Goal: Task Accomplishment & Management: Manage account settings

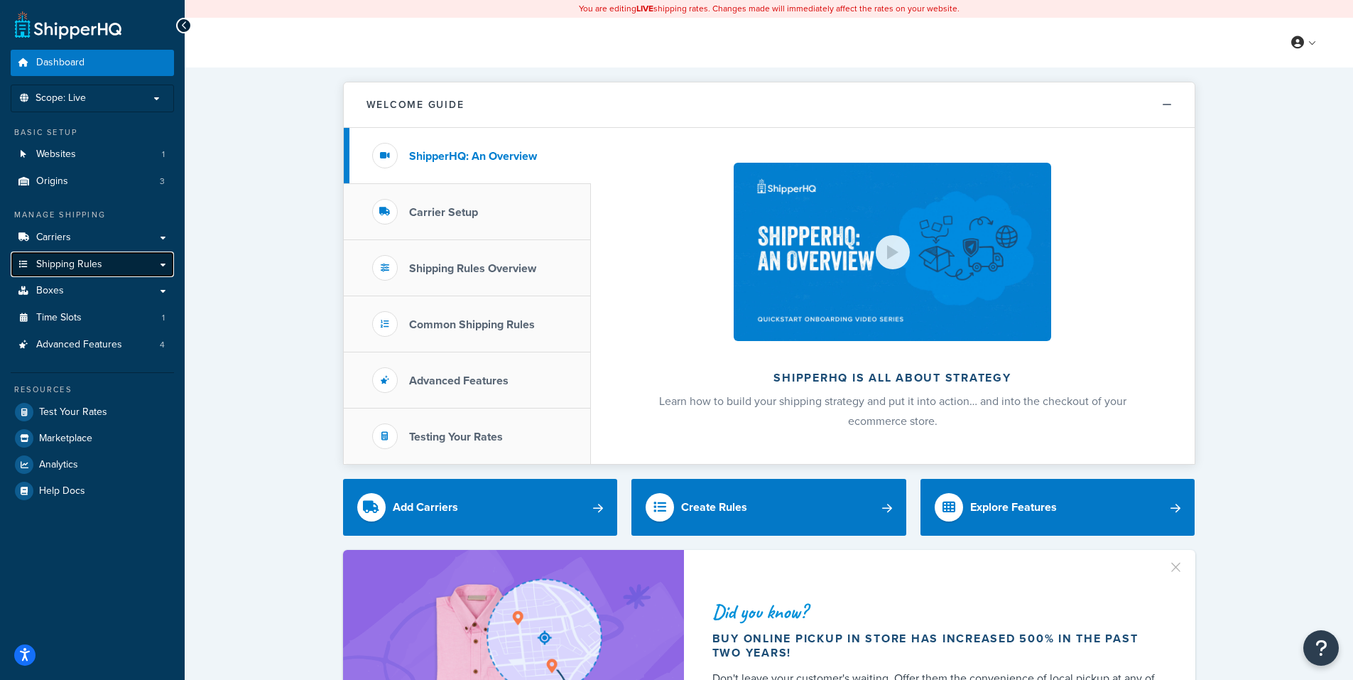
click at [77, 263] on span "Shipping Rules" at bounding box center [69, 264] width 66 height 12
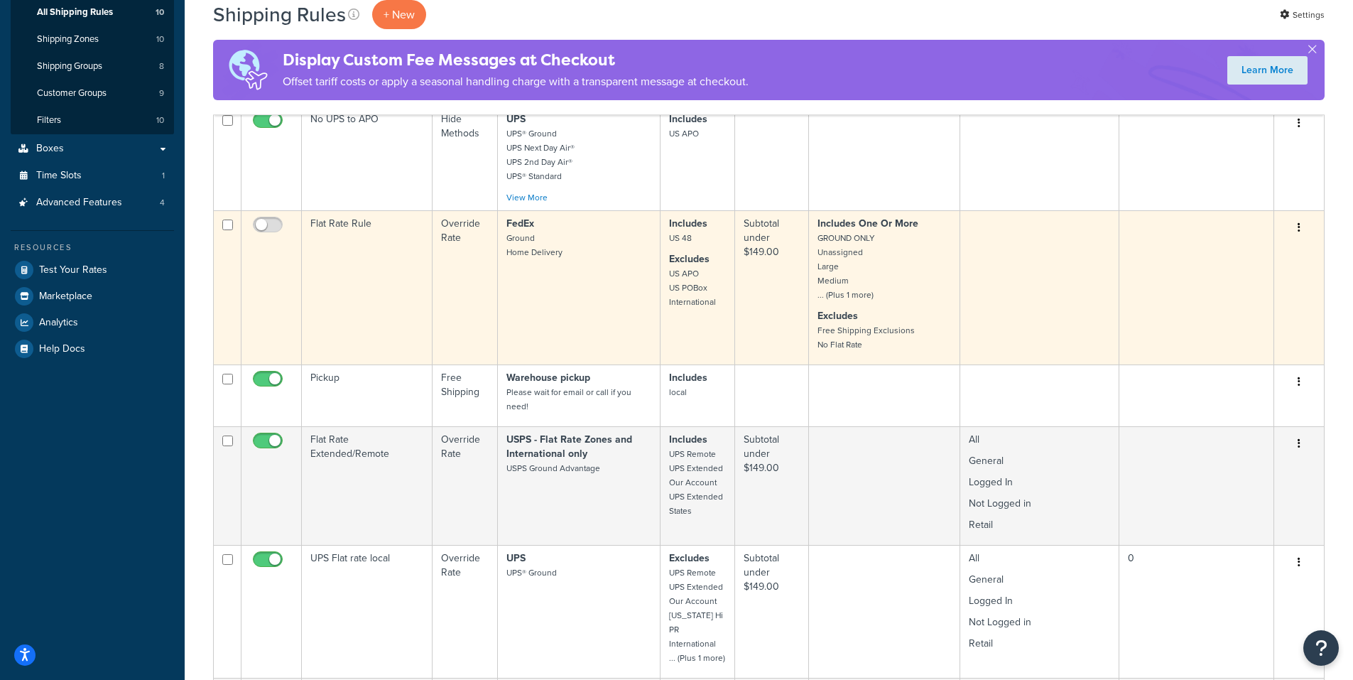
scroll to position [284, 0]
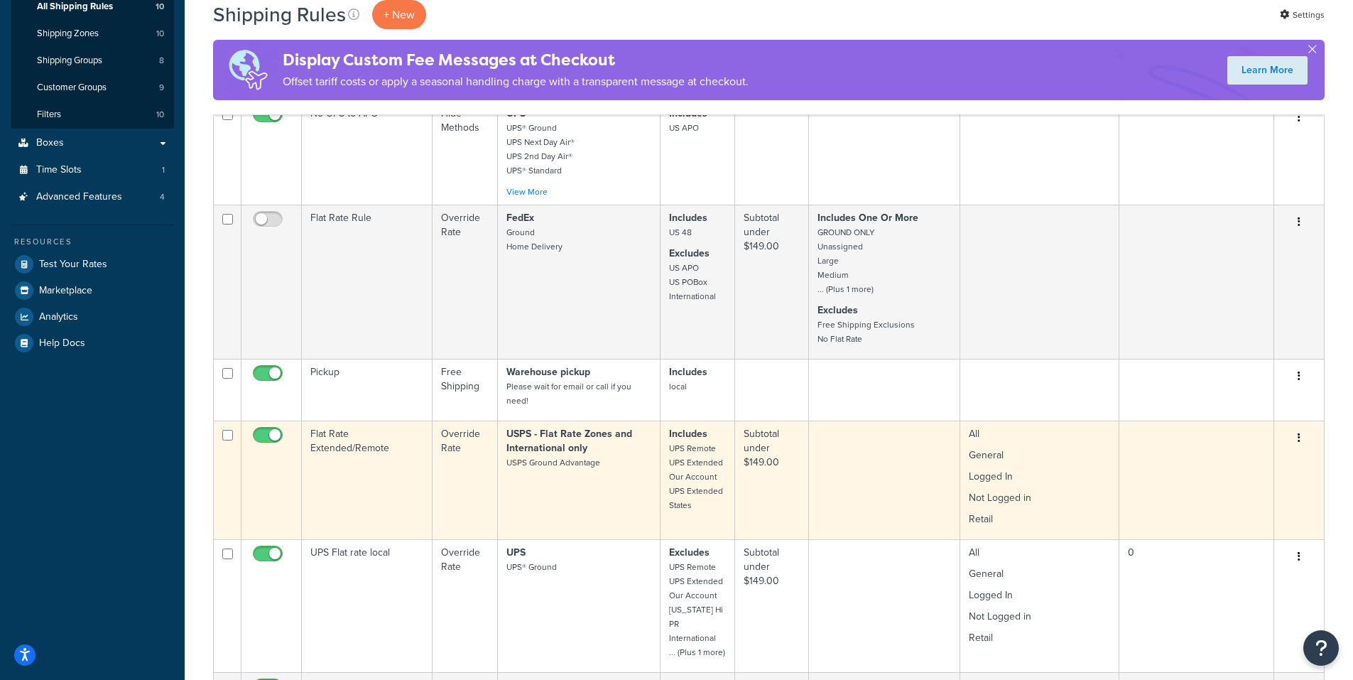
click at [1297, 437] on button "button" at bounding box center [1299, 438] width 20 height 23
click at [1226, 464] on link "Edit" at bounding box center [1252, 464] width 112 height 29
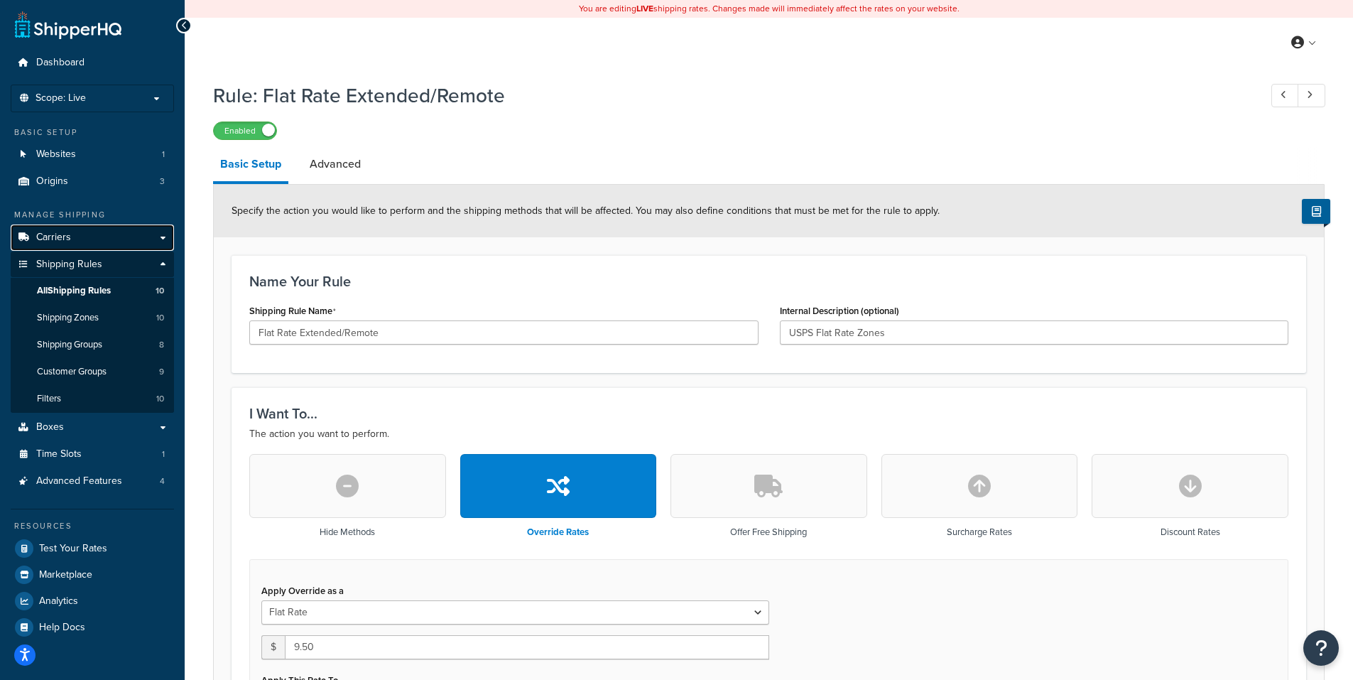
click at [57, 232] on span "Carriers" at bounding box center [53, 238] width 35 height 12
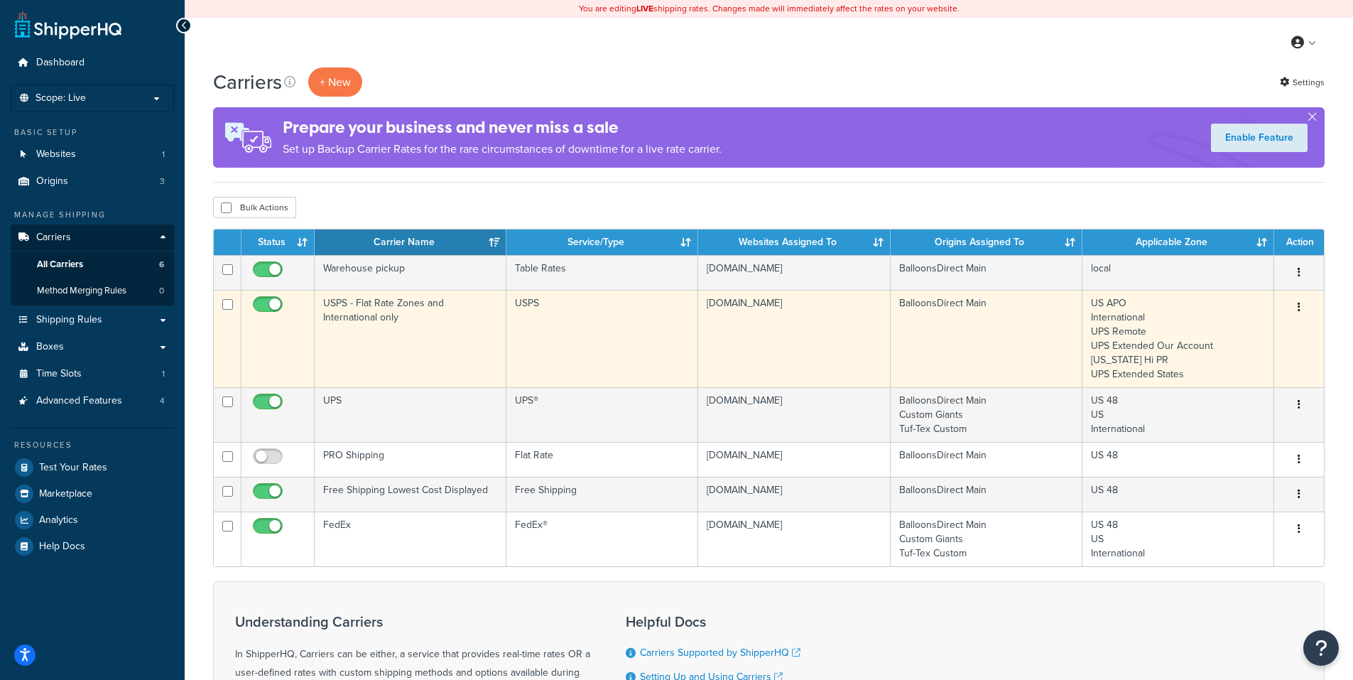
click at [1298, 302] on button "button" at bounding box center [1299, 307] width 20 height 23
click at [1226, 332] on link "Edit" at bounding box center [1241, 336] width 112 height 29
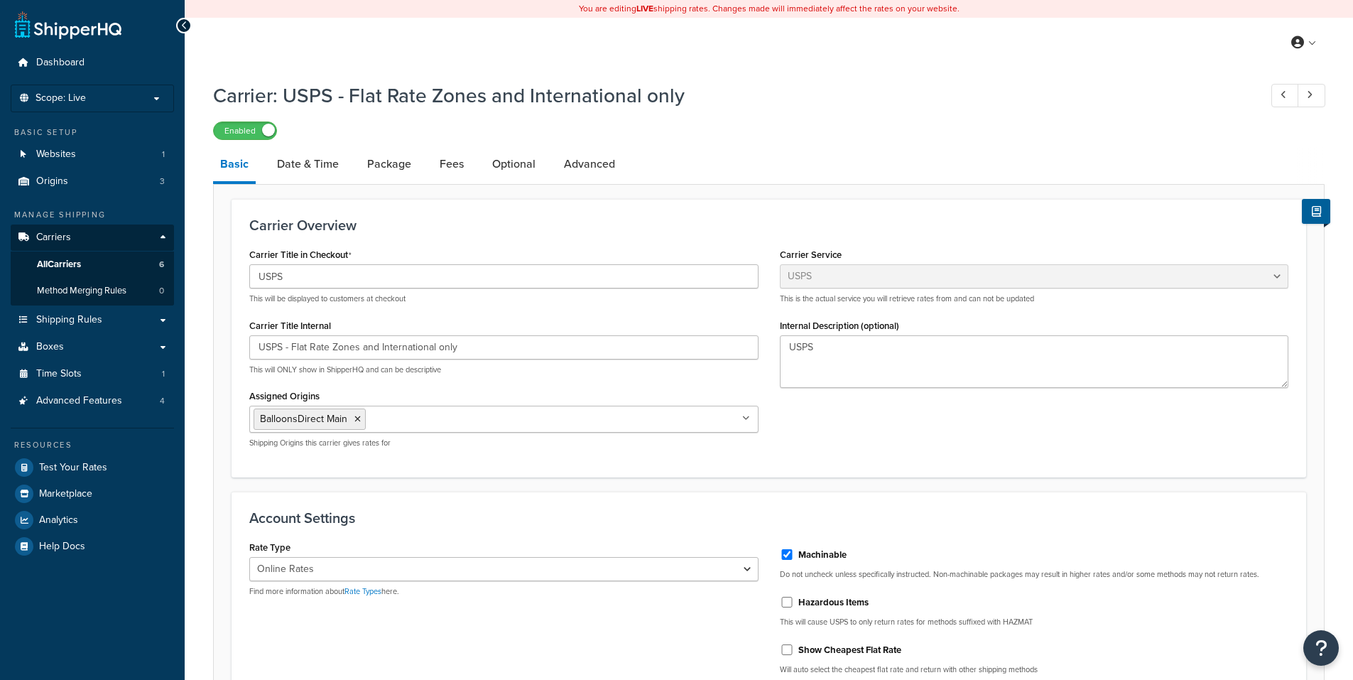
select select "usps"
select select "ONLINE"
click at [527, 161] on link "Optional" at bounding box center [514, 164] width 58 height 34
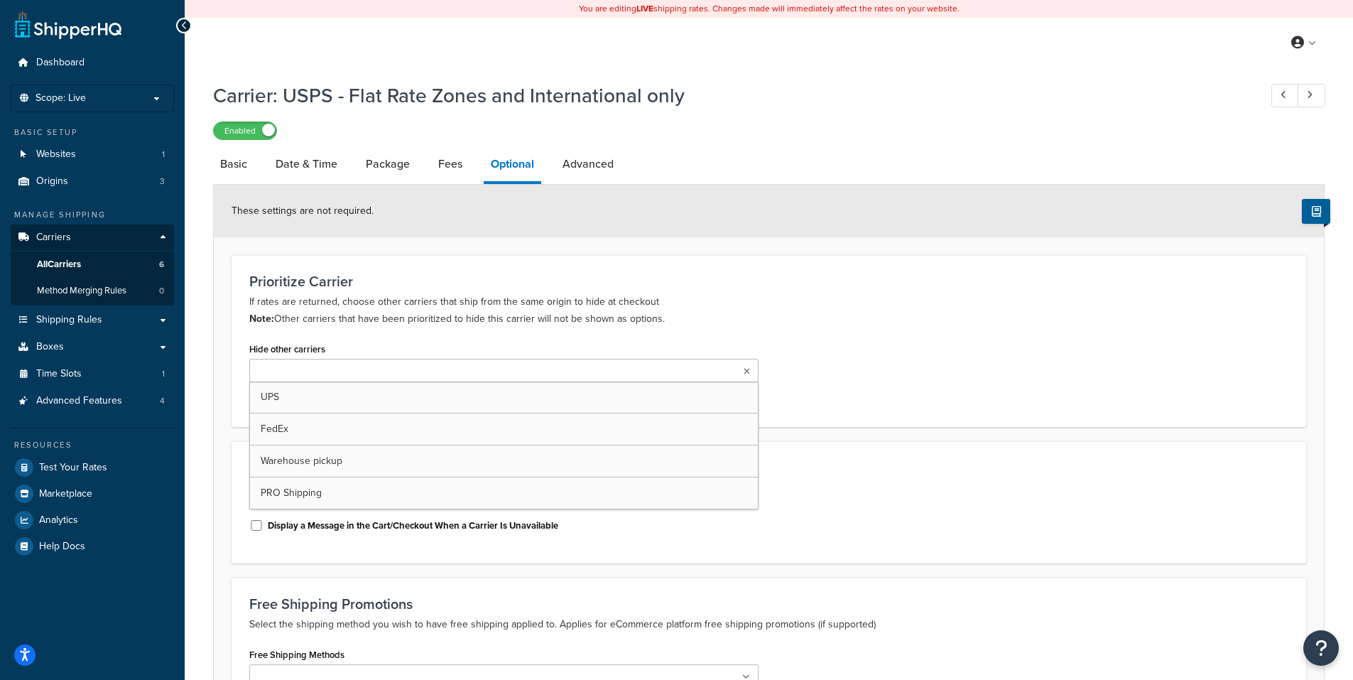
click at [375, 360] on ul at bounding box center [503, 370] width 509 height 23
click at [852, 281] on h3 "Prioritize Carrier" at bounding box center [768, 281] width 1039 height 16
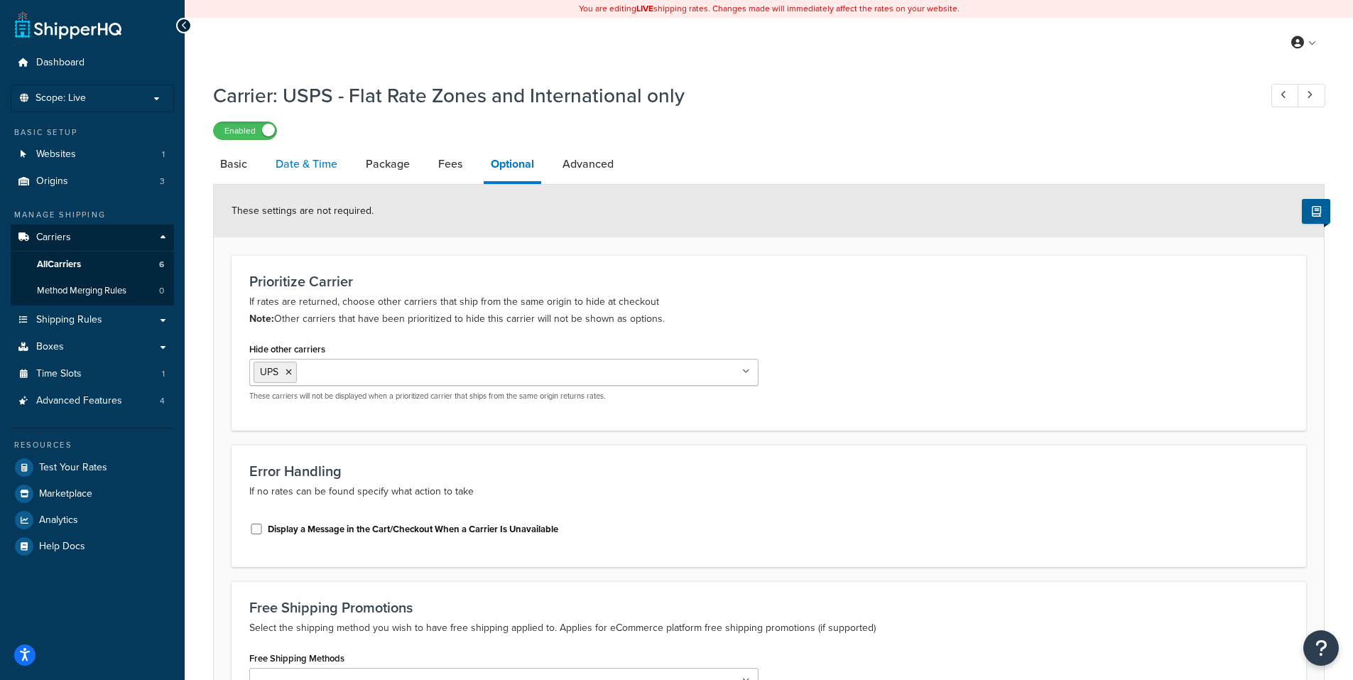
click at [308, 165] on link "Date & Time" at bounding box center [306, 164] width 76 height 34
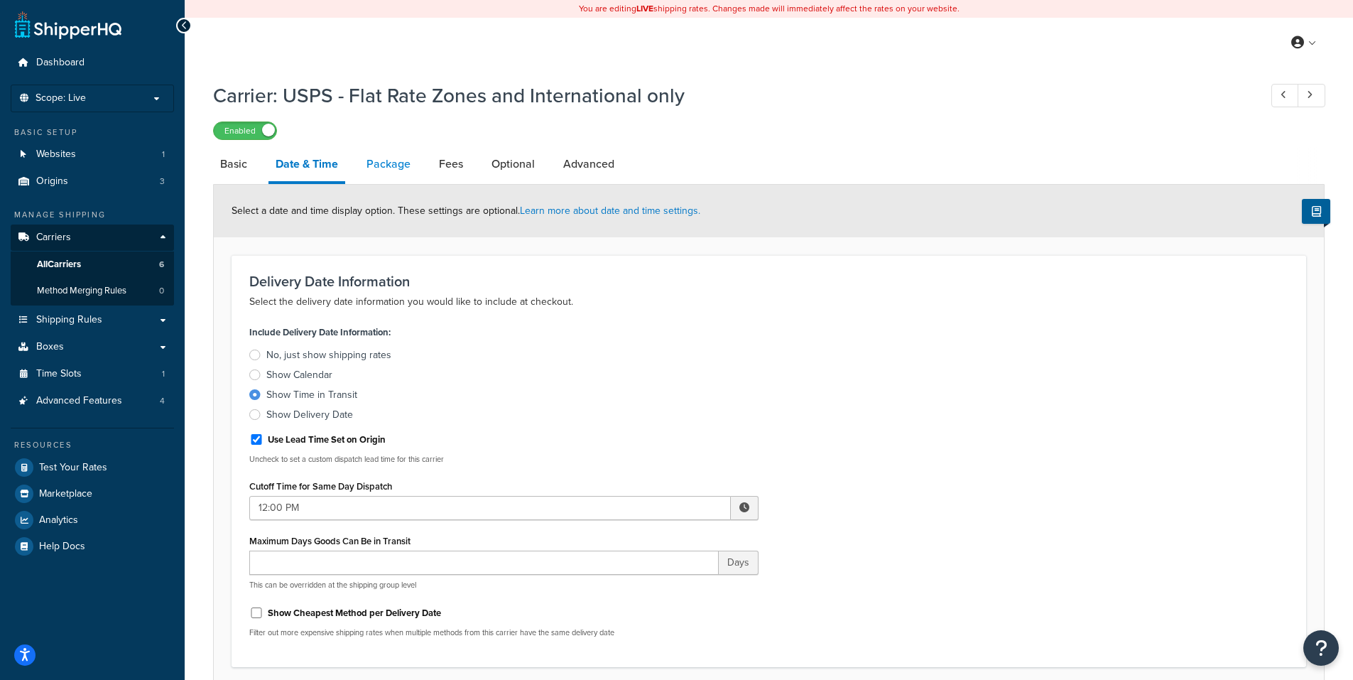
click at [397, 161] on link "Package" at bounding box center [388, 164] width 58 height 34
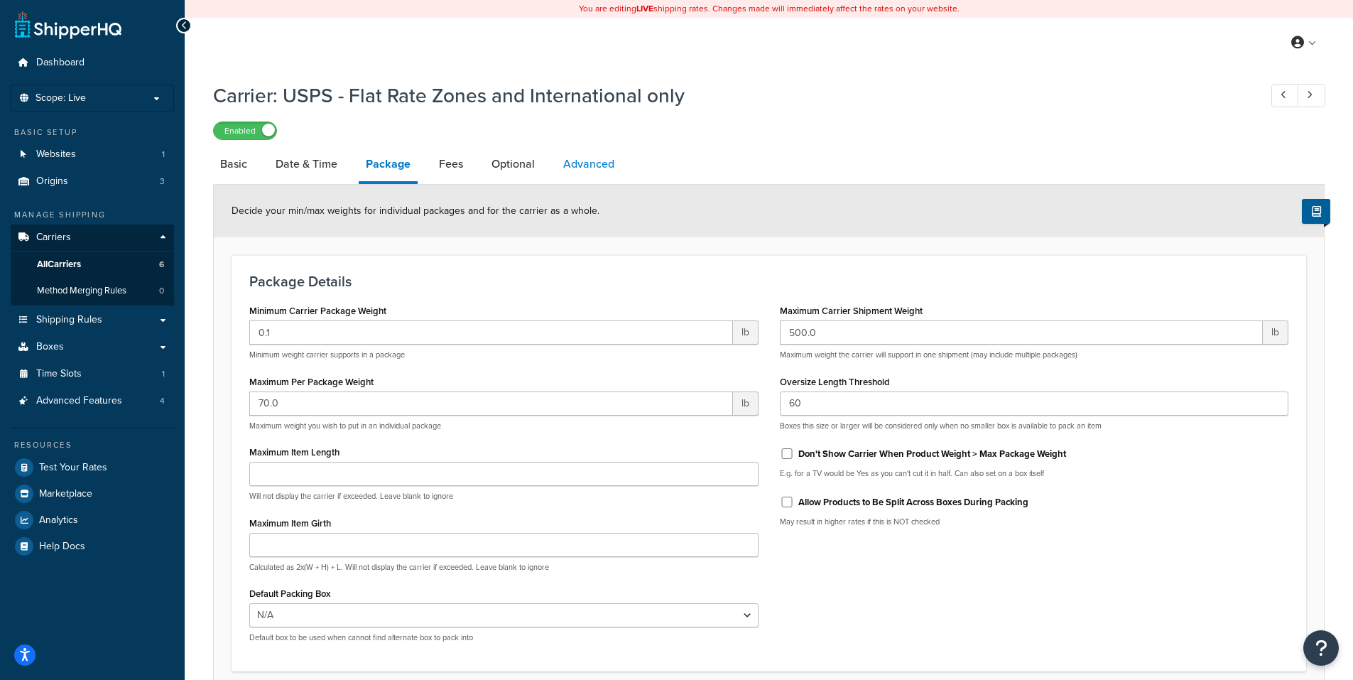
click at [588, 161] on link "Advanced" at bounding box center [588, 164] width 65 height 34
select select "false"
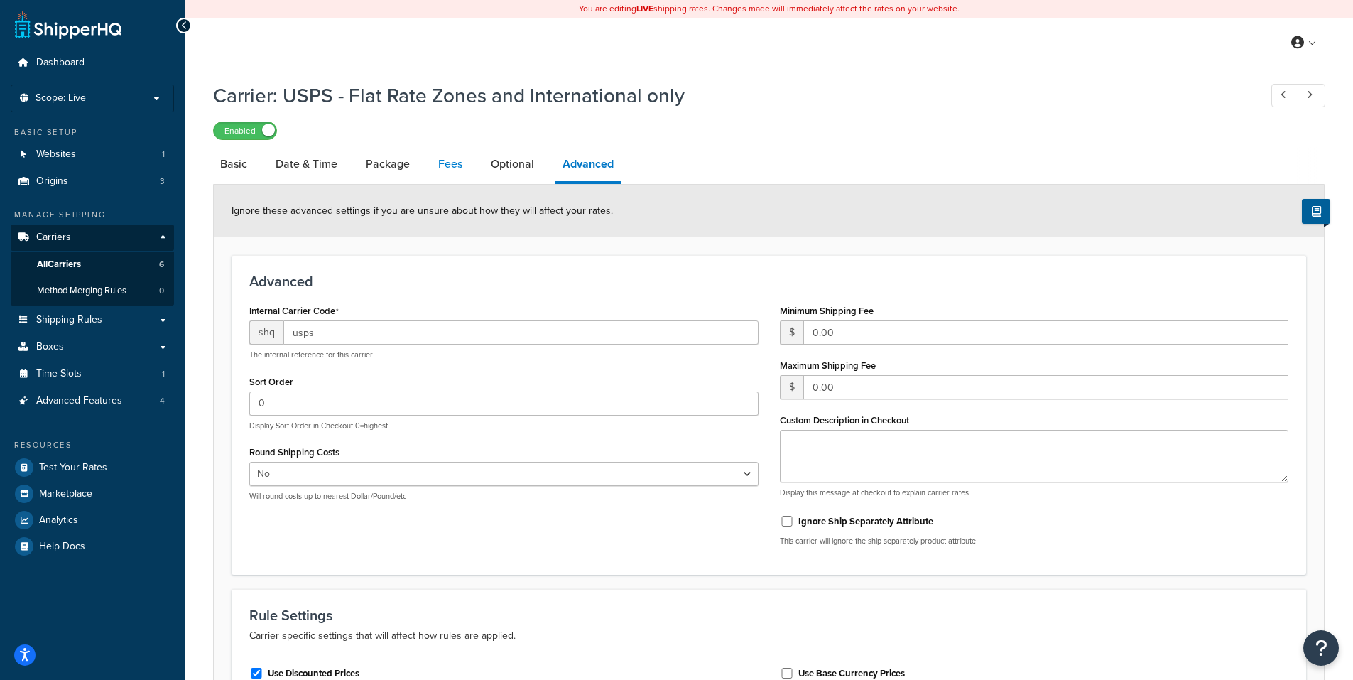
click at [450, 163] on link "Fees" at bounding box center [450, 164] width 38 height 34
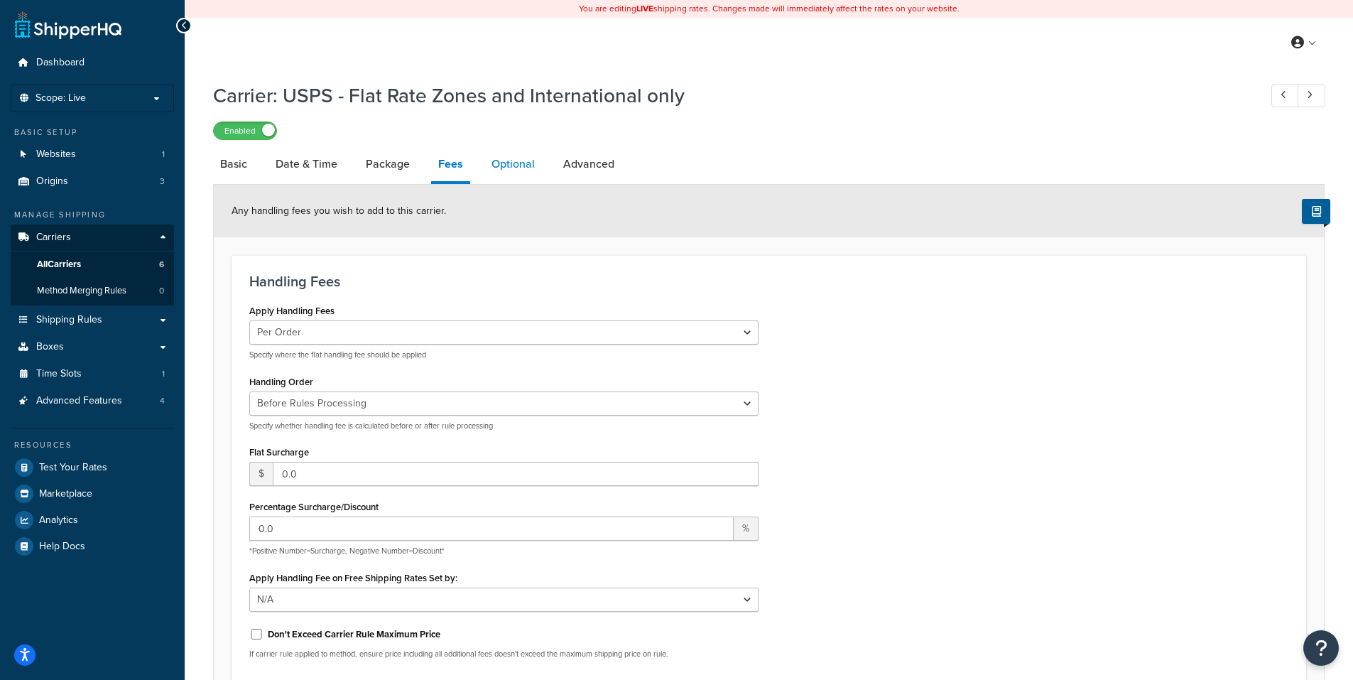
click at [506, 161] on link "Optional" at bounding box center [513, 164] width 58 height 34
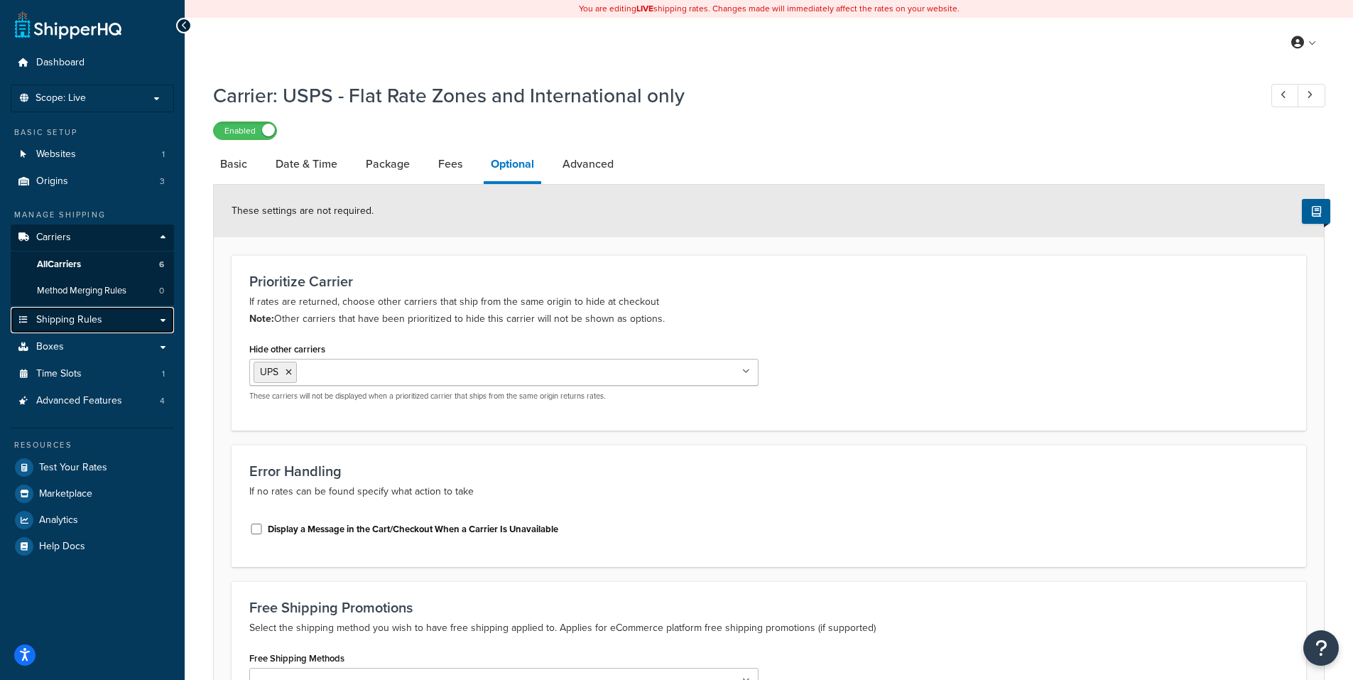
click at [83, 317] on span "Shipping Rules" at bounding box center [69, 320] width 66 height 12
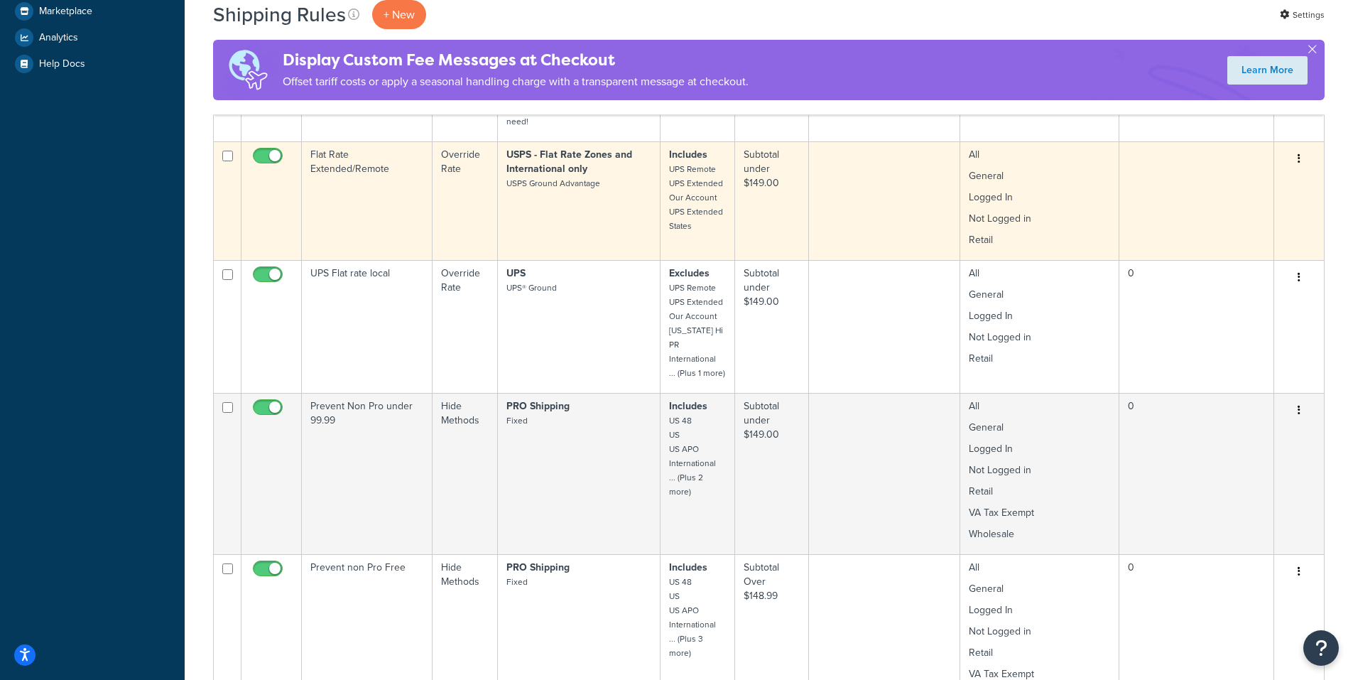
scroll to position [568, 0]
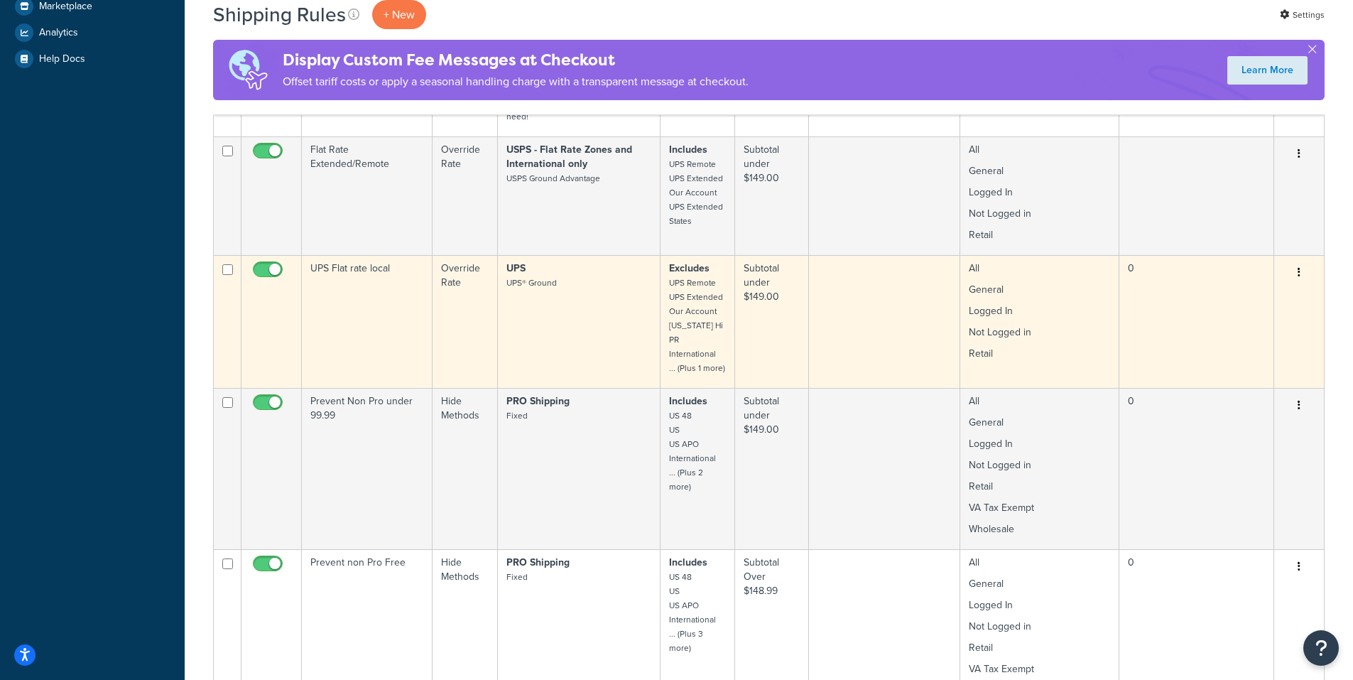
click at [1298, 272] on icon "button" at bounding box center [1298, 272] width 3 height 10
click at [1236, 298] on link "Edit" at bounding box center [1252, 299] width 112 height 29
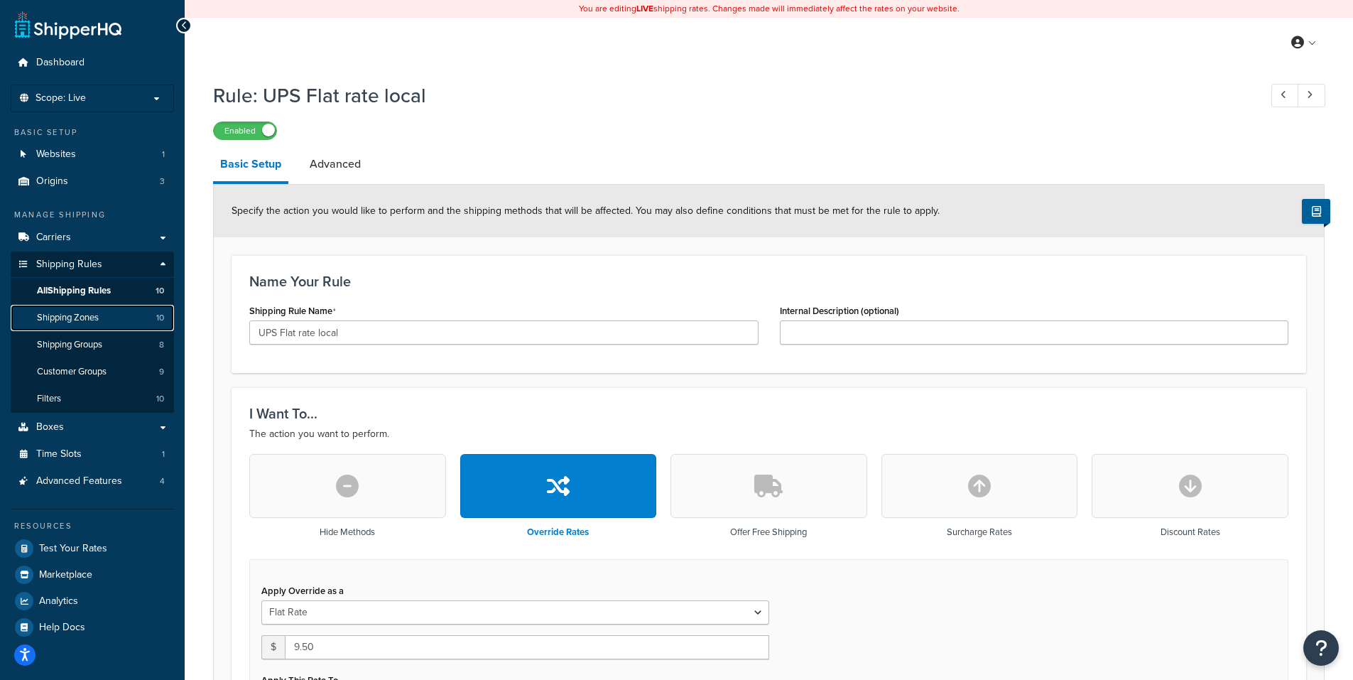
click at [82, 316] on span "Shipping Zones" at bounding box center [68, 318] width 62 height 12
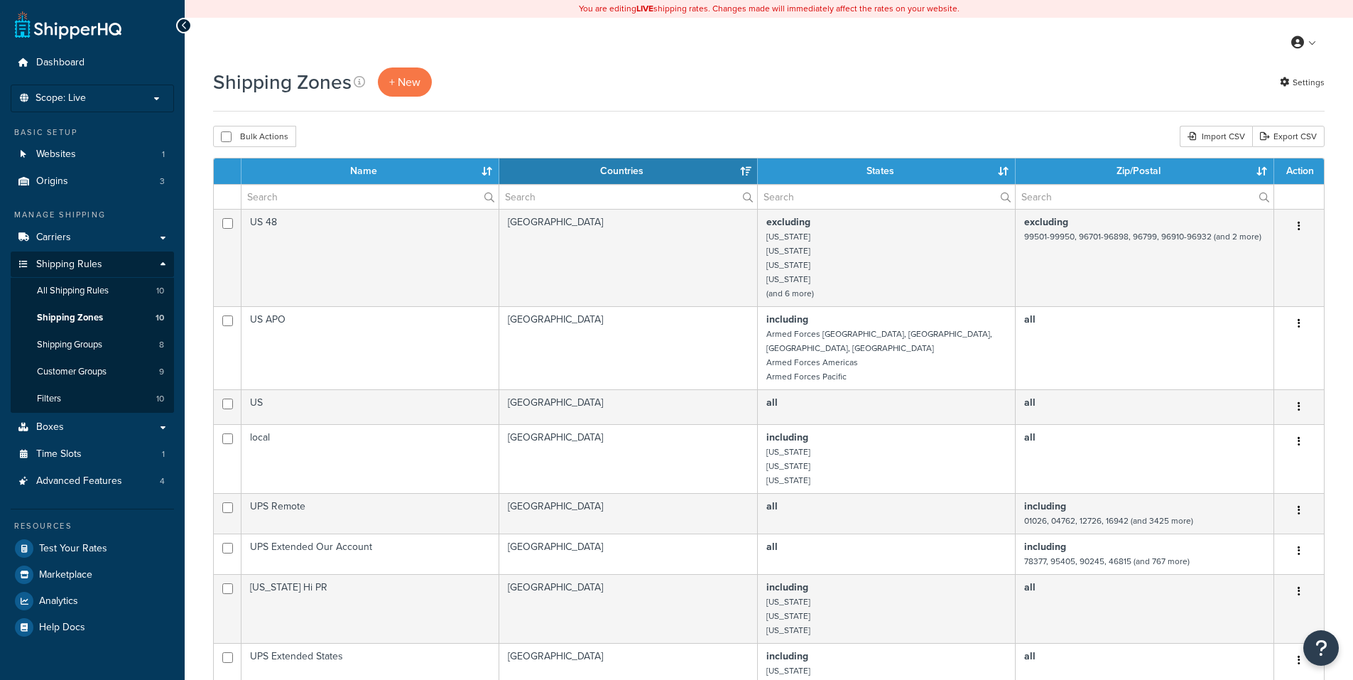
select select "15"
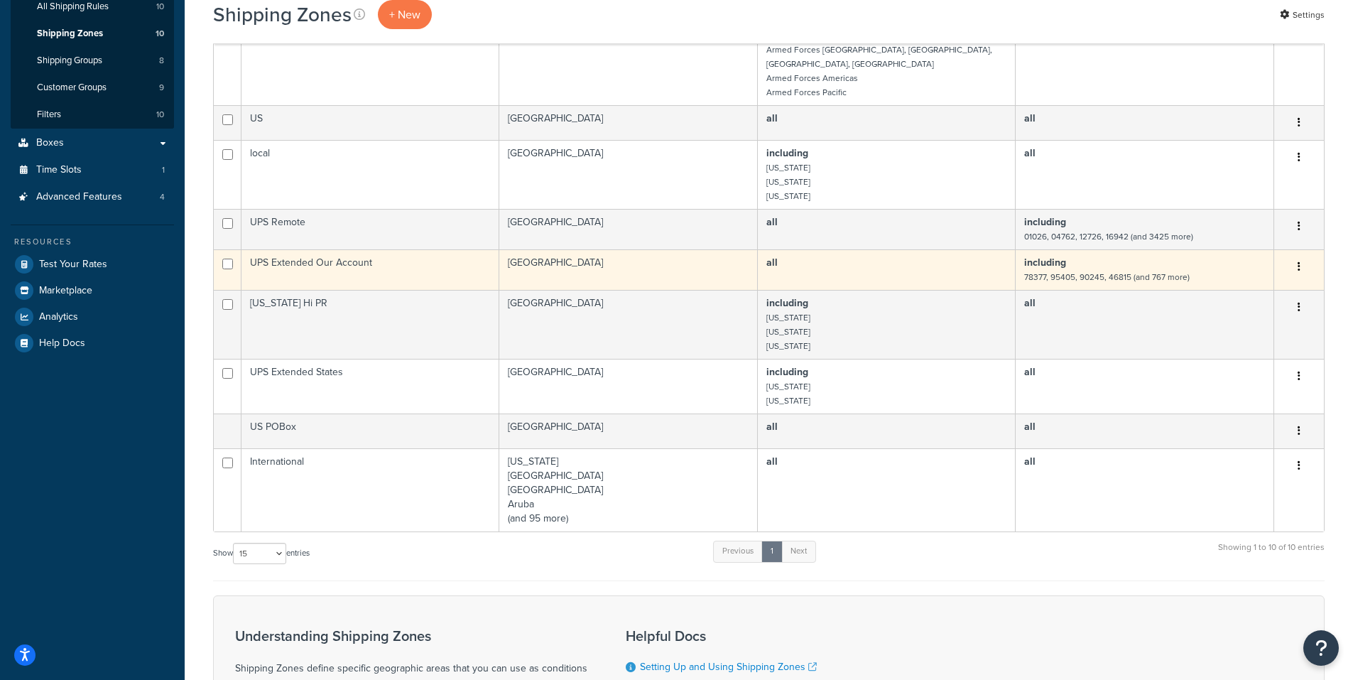
click at [1297, 256] on button "button" at bounding box center [1299, 267] width 20 height 23
click at [1224, 280] on link "Edit" at bounding box center [1241, 281] width 112 height 29
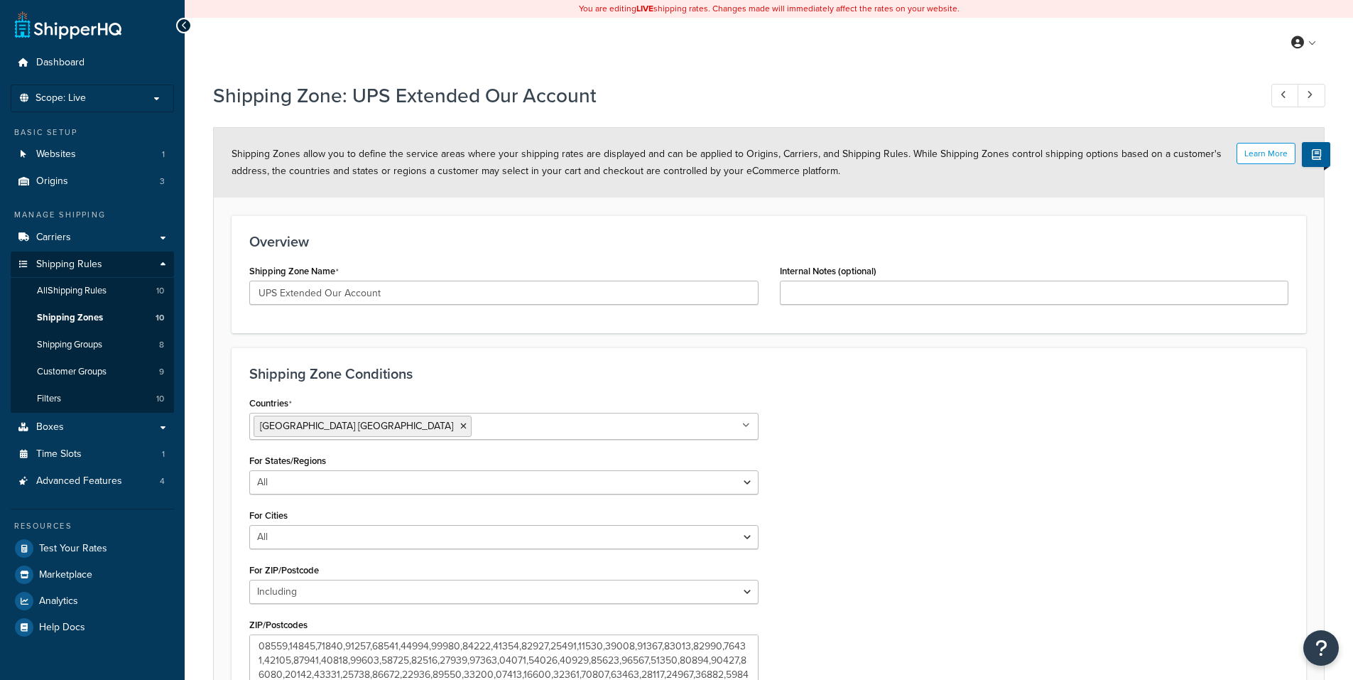
select select "including"
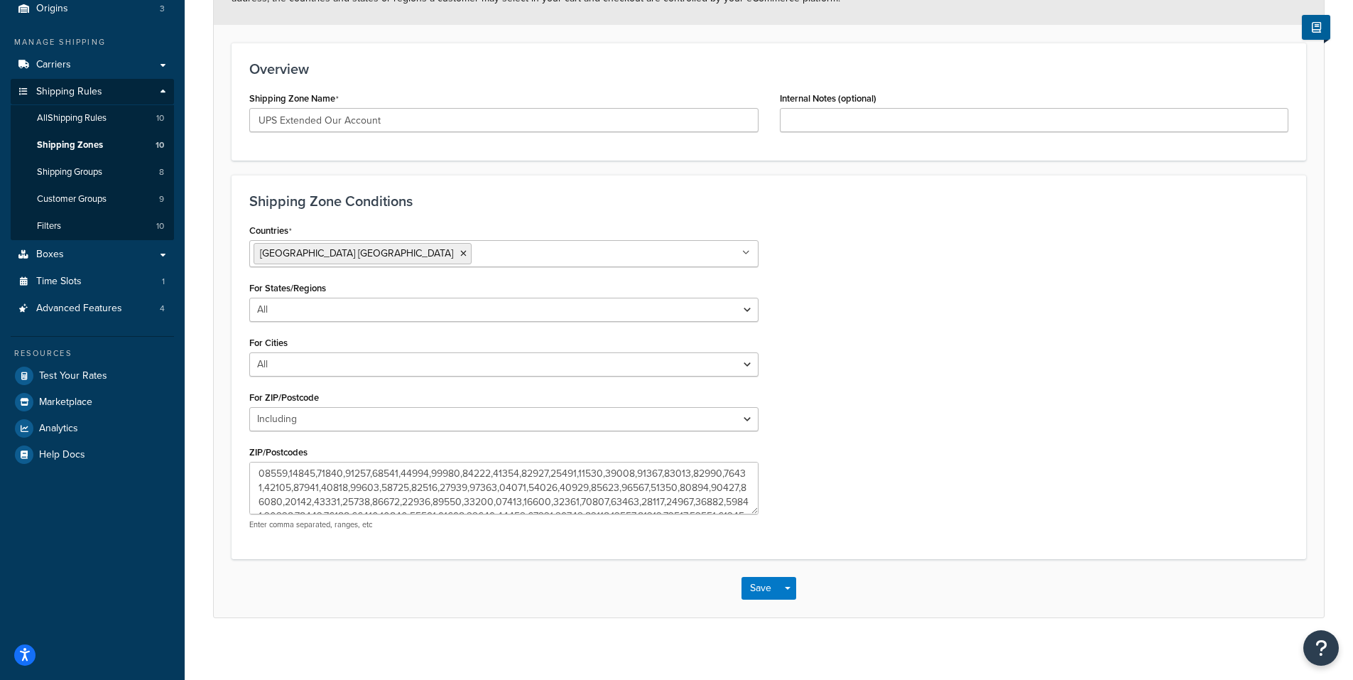
scroll to position [182, 0]
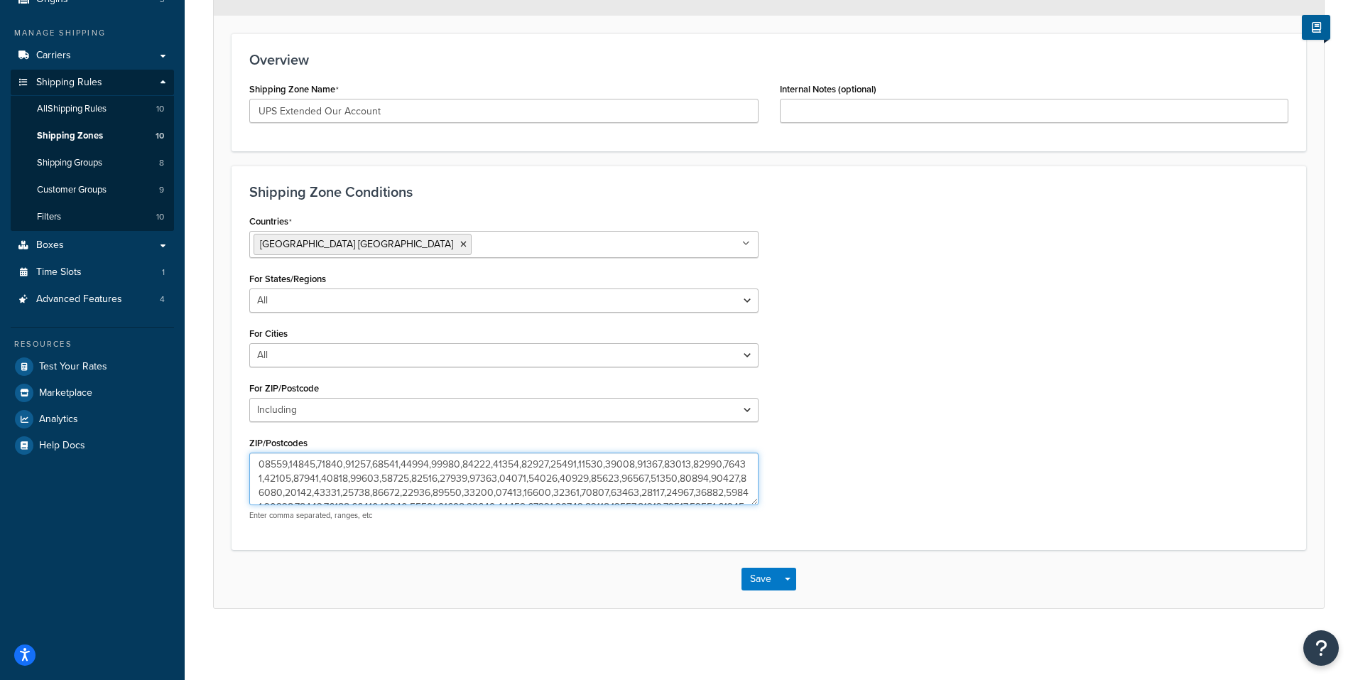
click at [473, 466] on textarea "ZIP/Postcodes" at bounding box center [503, 478] width 509 height 53
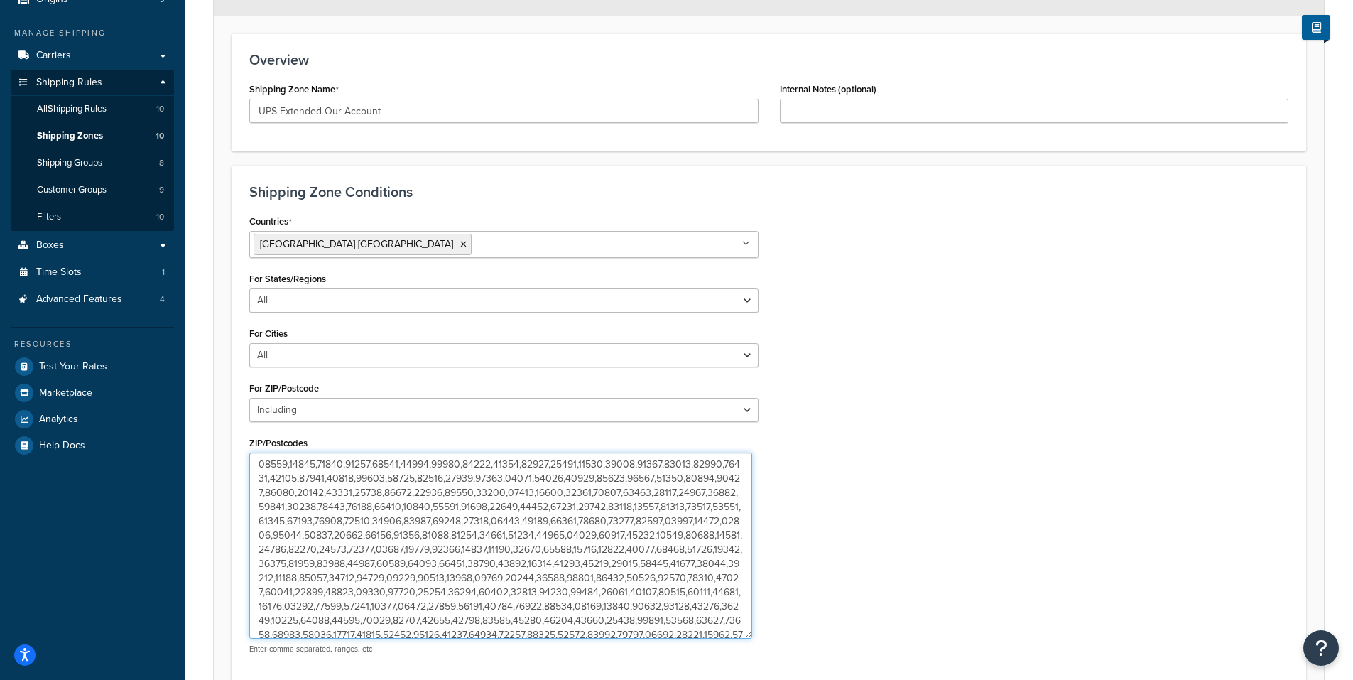
drag, startPoint x: 751, startPoint y: 500, endPoint x: 725, endPoint y: 632, distance: 134.7
click at [745, 633] on textarea "ZIP/Postcodes" at bounding box center [500, 545] width 503 height 186
click at [455, 545] on textarea "ZIP/Postcodes" at bounding box center [500, 544] width 503 height 185
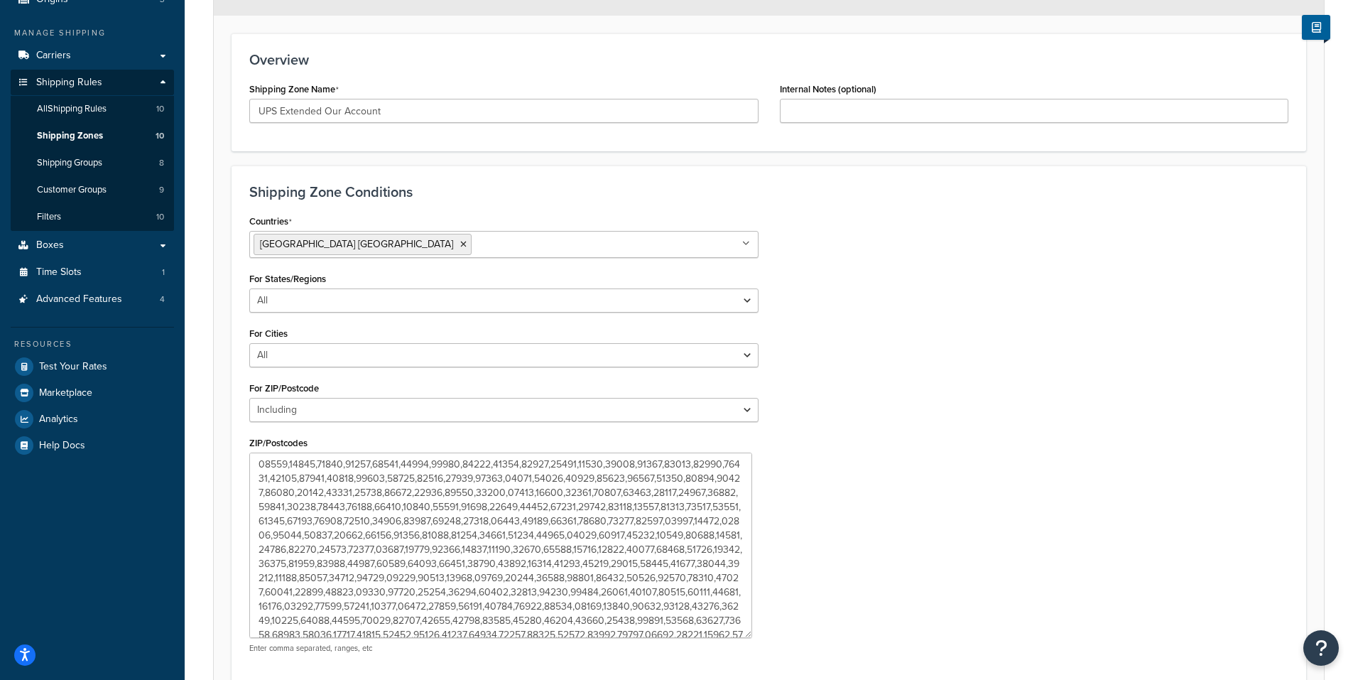
scroll to position [133, 0]
click at [1032, 200] on h3 "Shipping Zone Conditions" at bounding box center [768, 192] width 1039 height 16
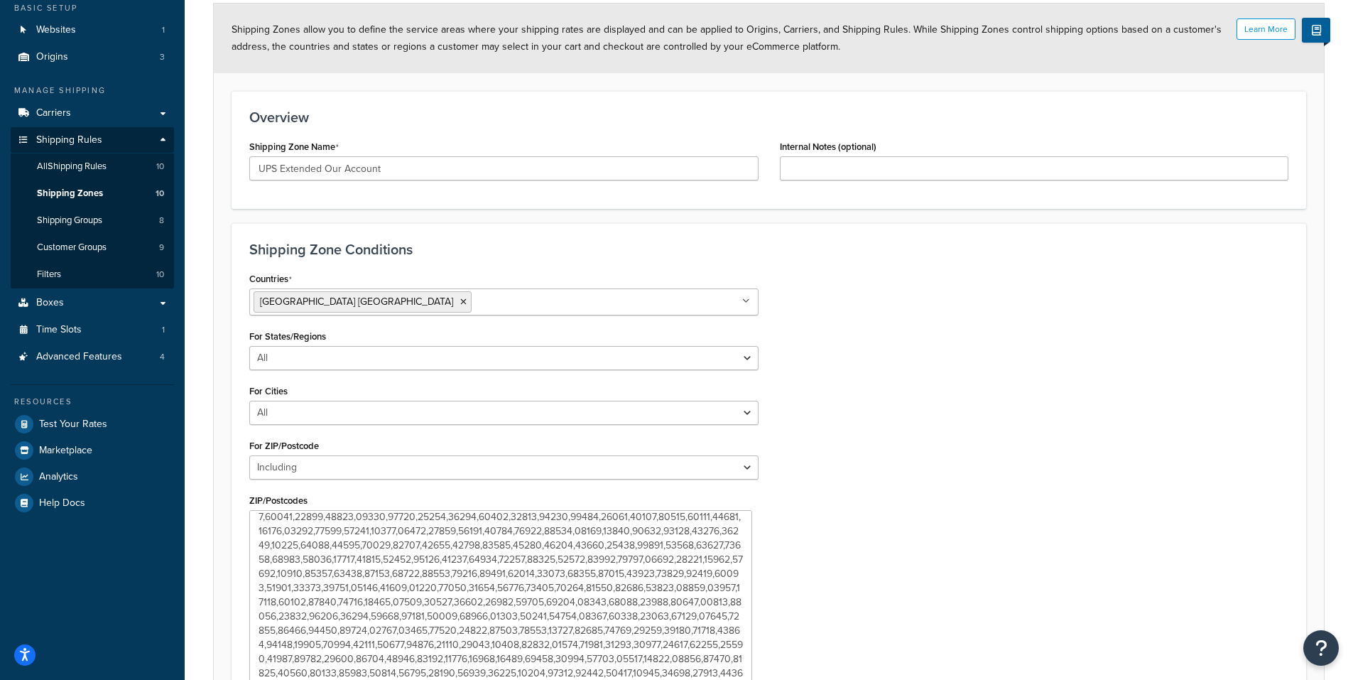
scroll to position [0, 0]
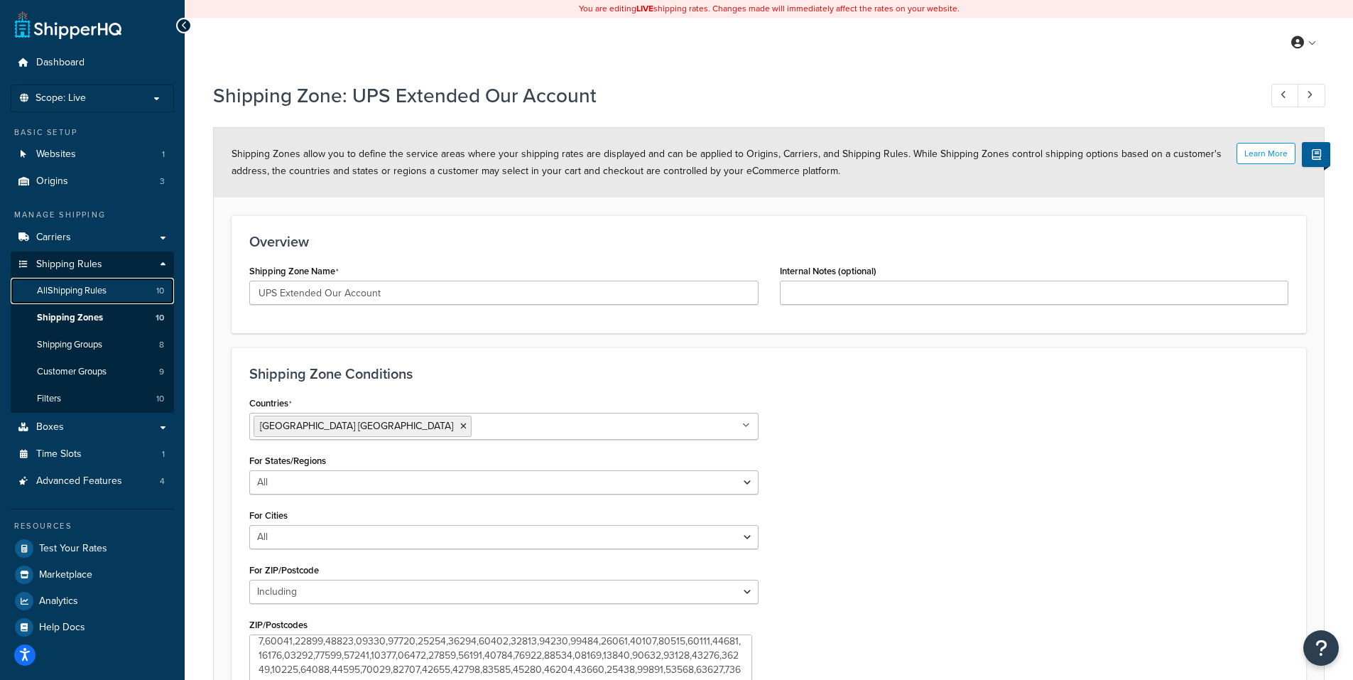
click at [83, 290] on span "All Shipping Rules" at bounding box center [72, 291] width 70 height 12
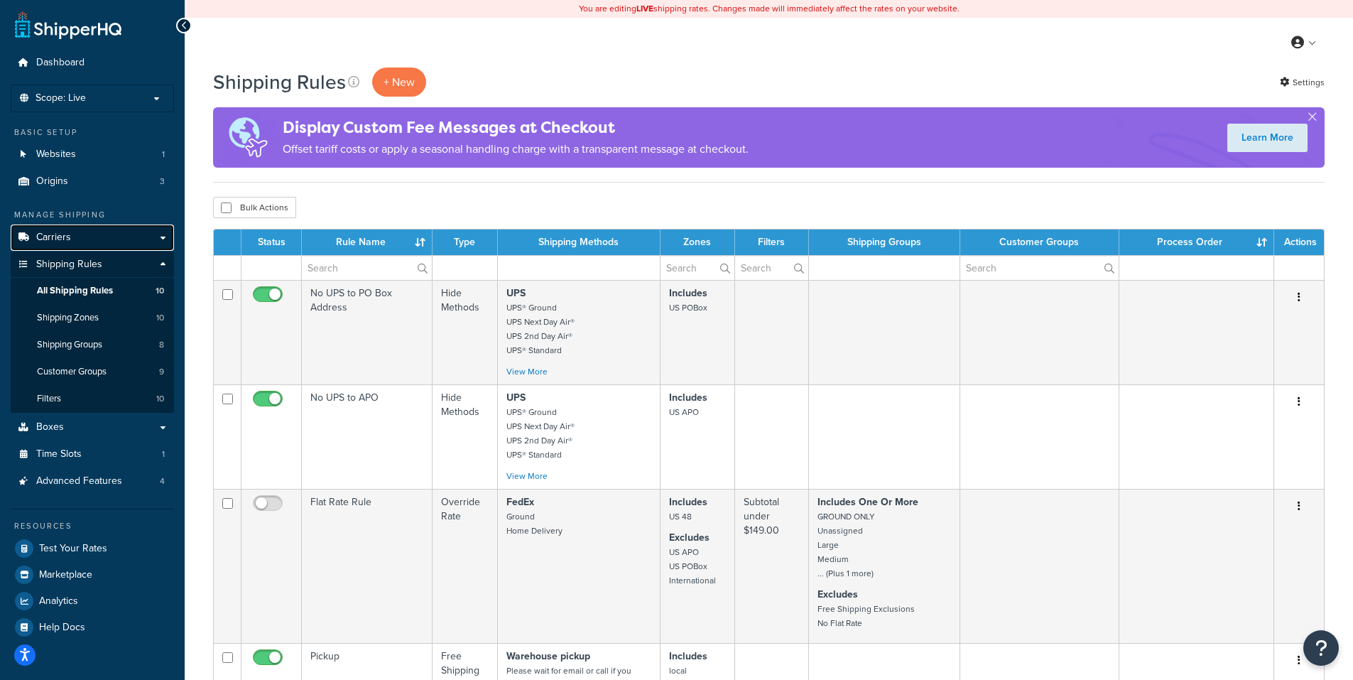
click at [68, 234] on span "Carriers" at bounding box center [53, 238] width 35 height 12
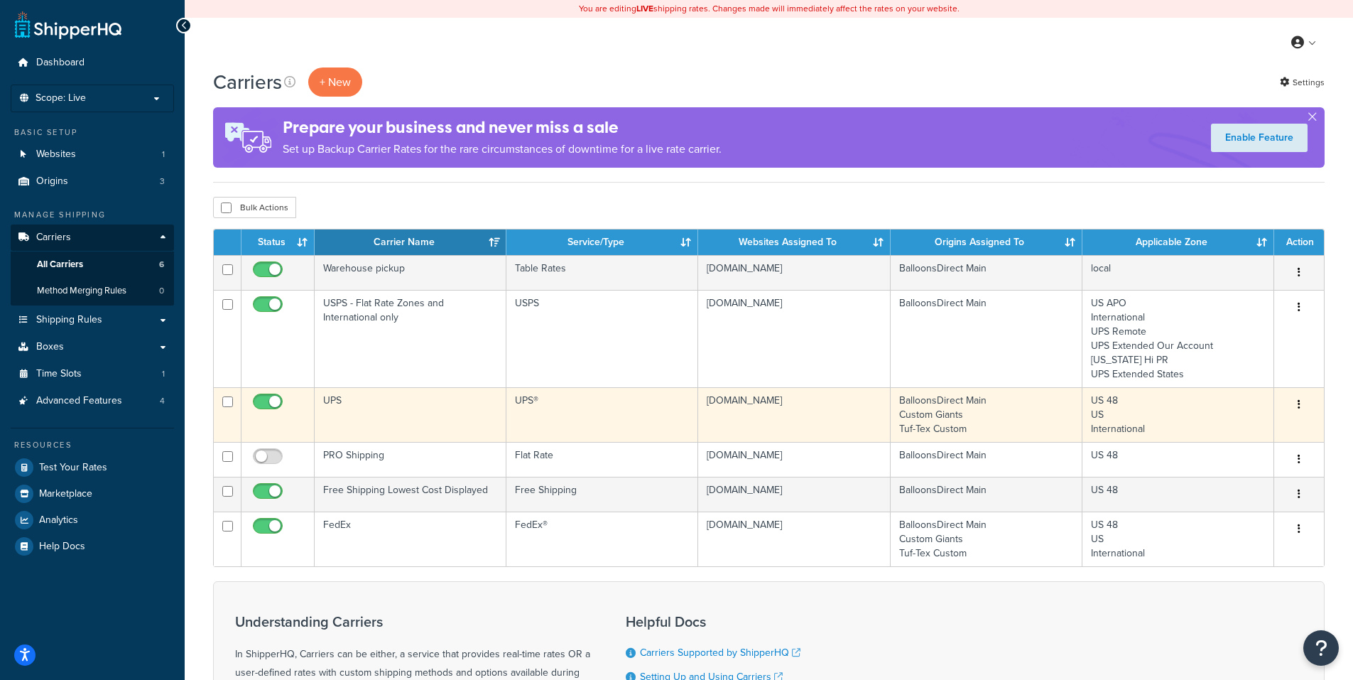
click at [1298, 404] on icon "button" at bounding box center [1298, 404] width 3 height 10
click at [1221, 428] on link "Edit" at bounding box center [1241, 433] width 112 height 29
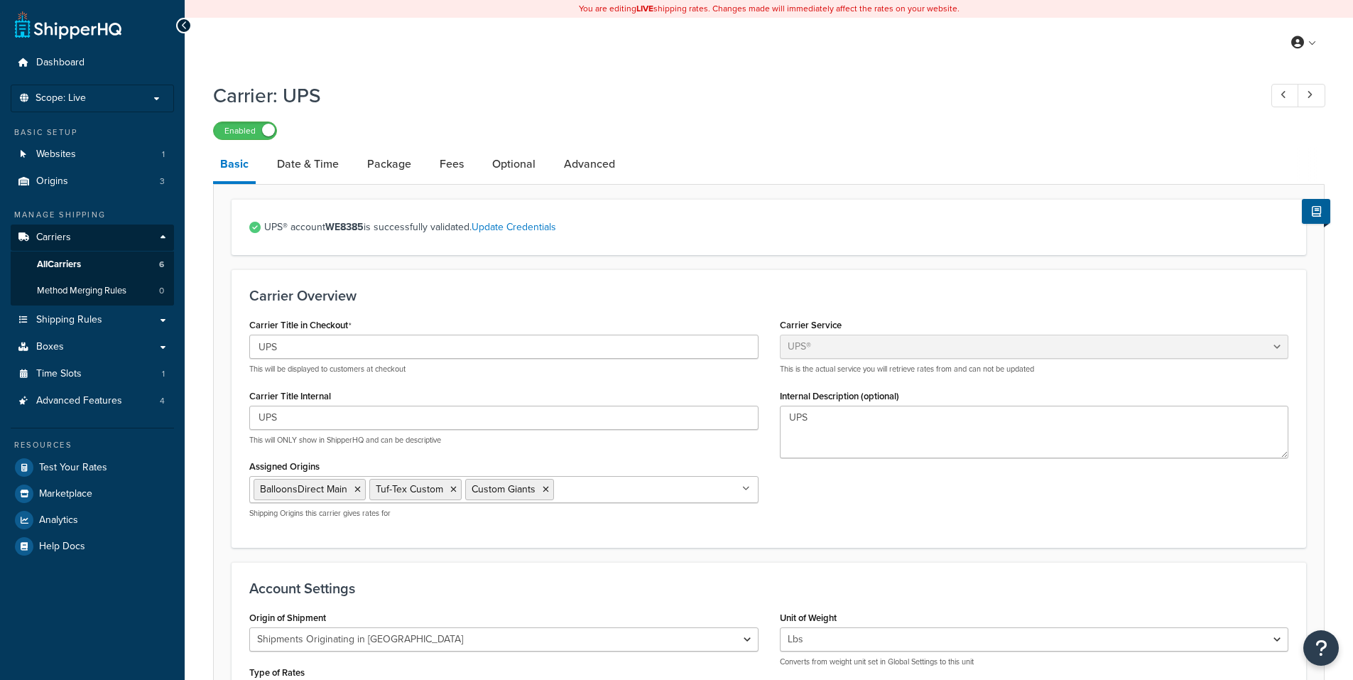
select select "ups"
select select "us"
select select "02"
click at [499, 169] on link "Optional" at bounding box center [514, 164] width 58 height 34
select select "residential"
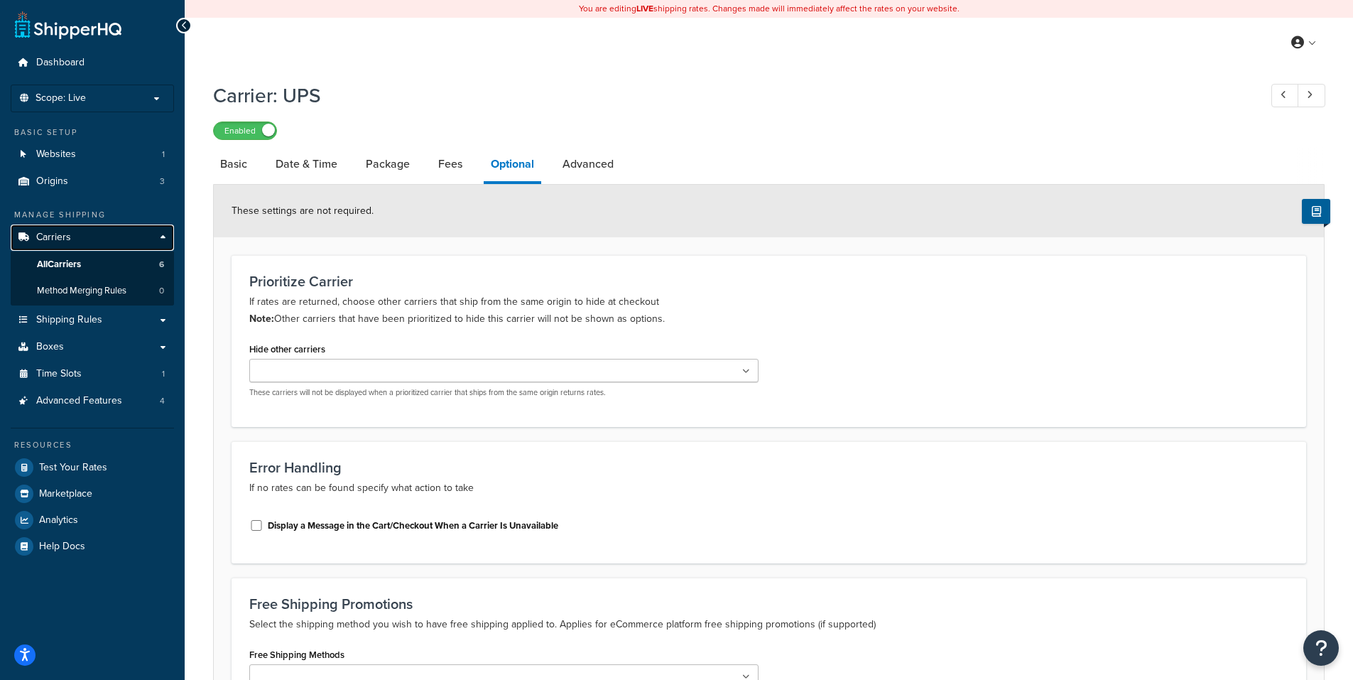
click at [74, 234] on link "Carriers" at bounding box center [92, 237] width 163 height 26
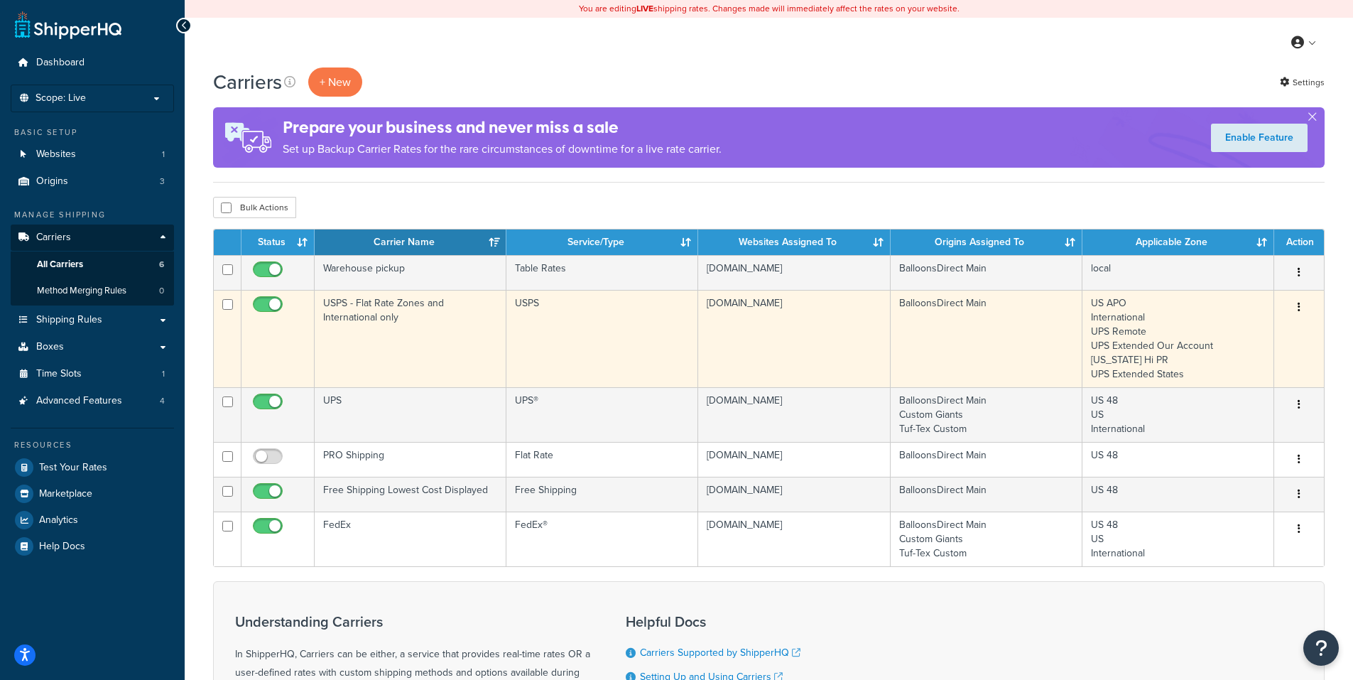
click at [1298, 305] on icon "button" at bounding box center [1298, 307] width 3 height 10
click at [1234, 331] on link "Edit" at bounding box center [1241, 336] width 112 height 29
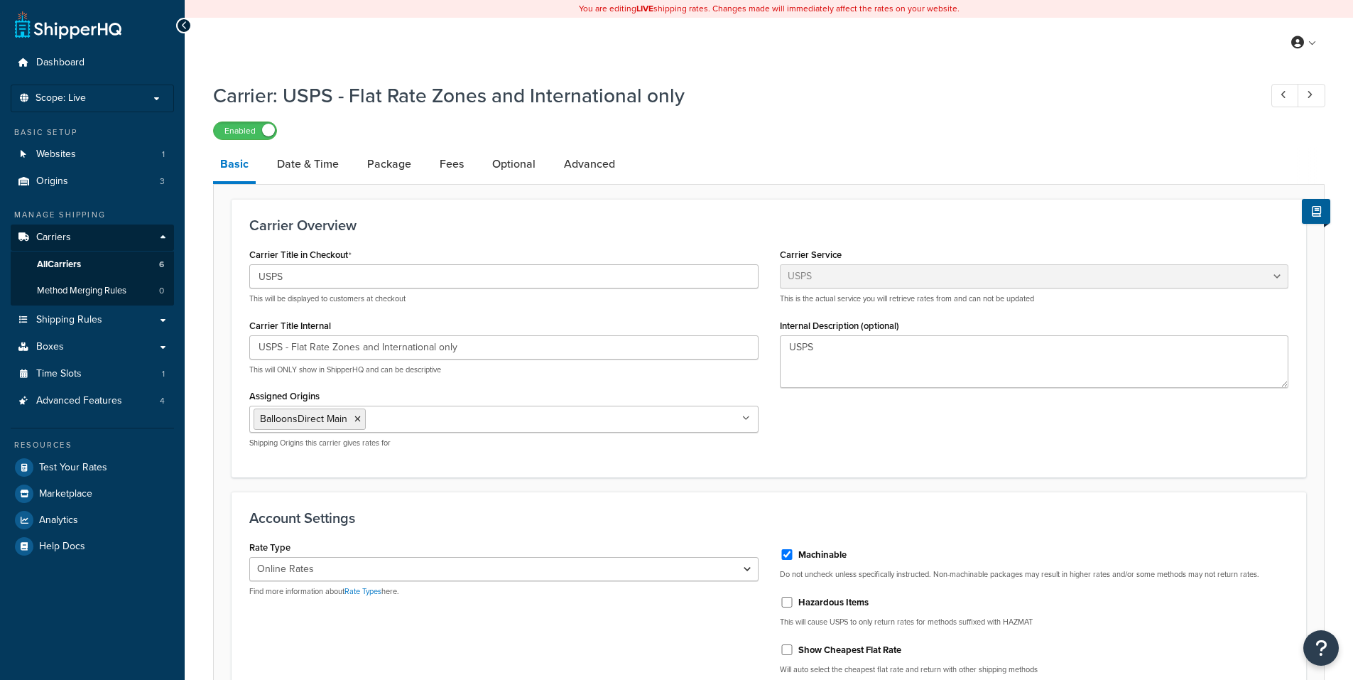
select select "usps"
select select "ONLINE"
click at [515, 165] on link "Optional" at bounding box center [514, 164] width 58 height 34
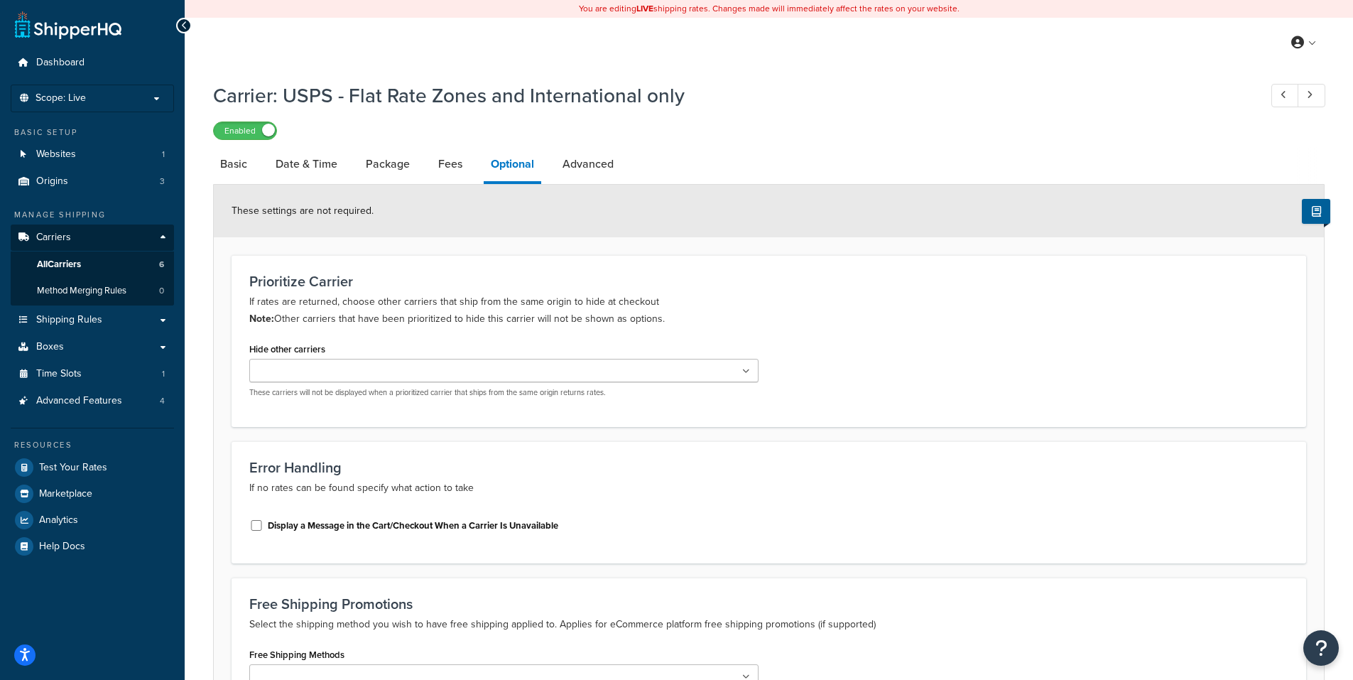
click at [364, 374] on input "Hide other carriers" at bounding box center [317, 372] width 126 height 16
click at [896, 343] on div "Hide other carriers UPS FedEx Warehouse pickup PRO Shipping These carriers will…" at bounding box center [769, 375] width 1060 height 73
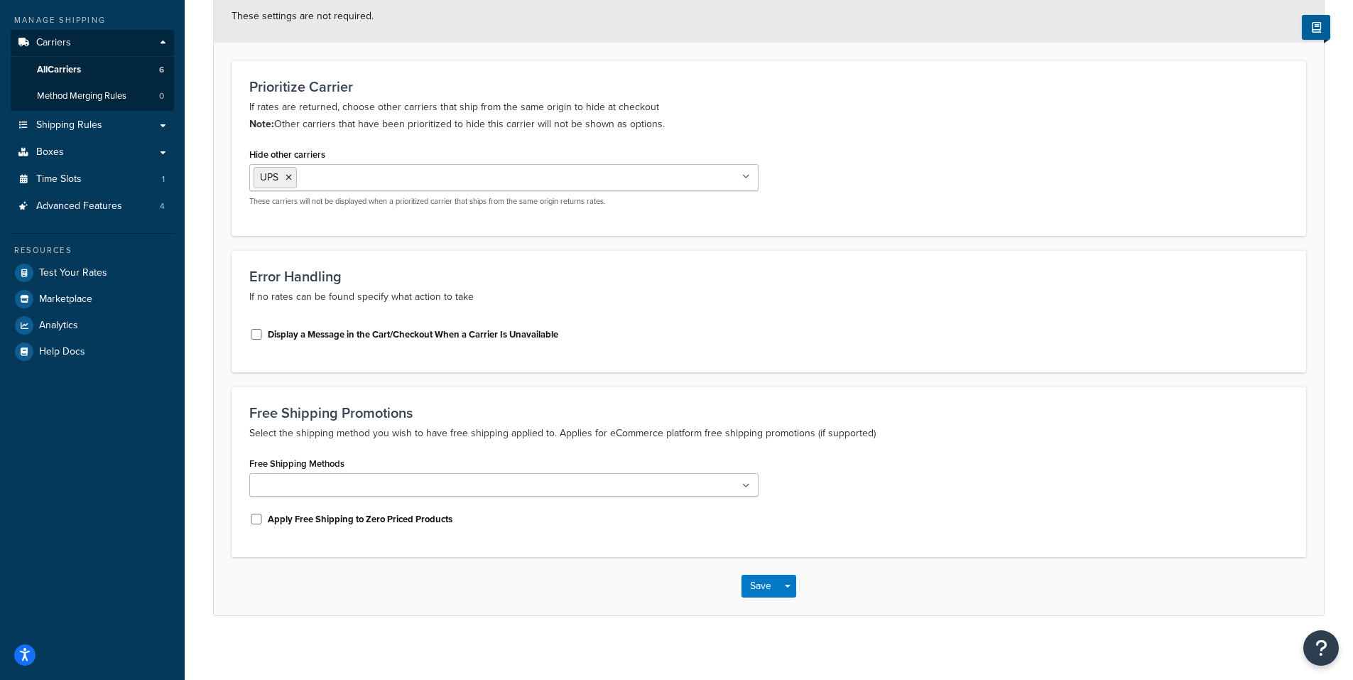
scroll to position [203, 0]
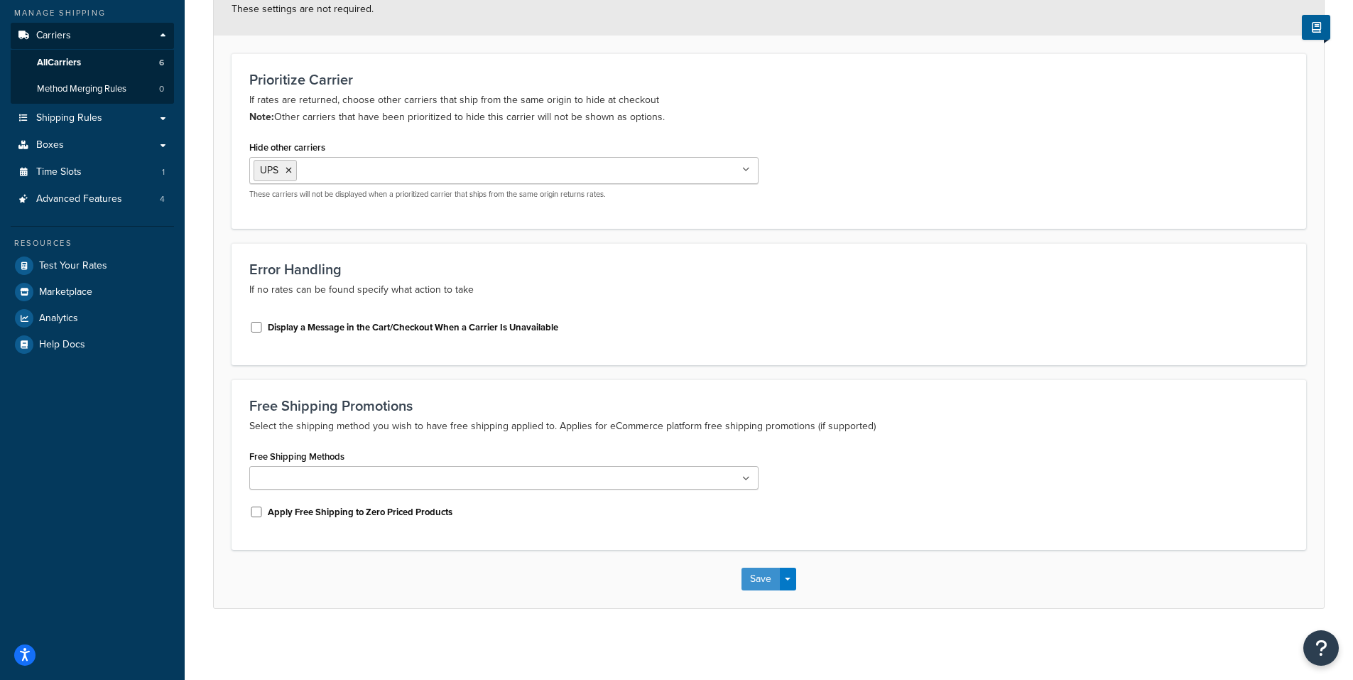
click at [761, 573] on button "Save" at bounding box center [760, 578] width 38 height 23
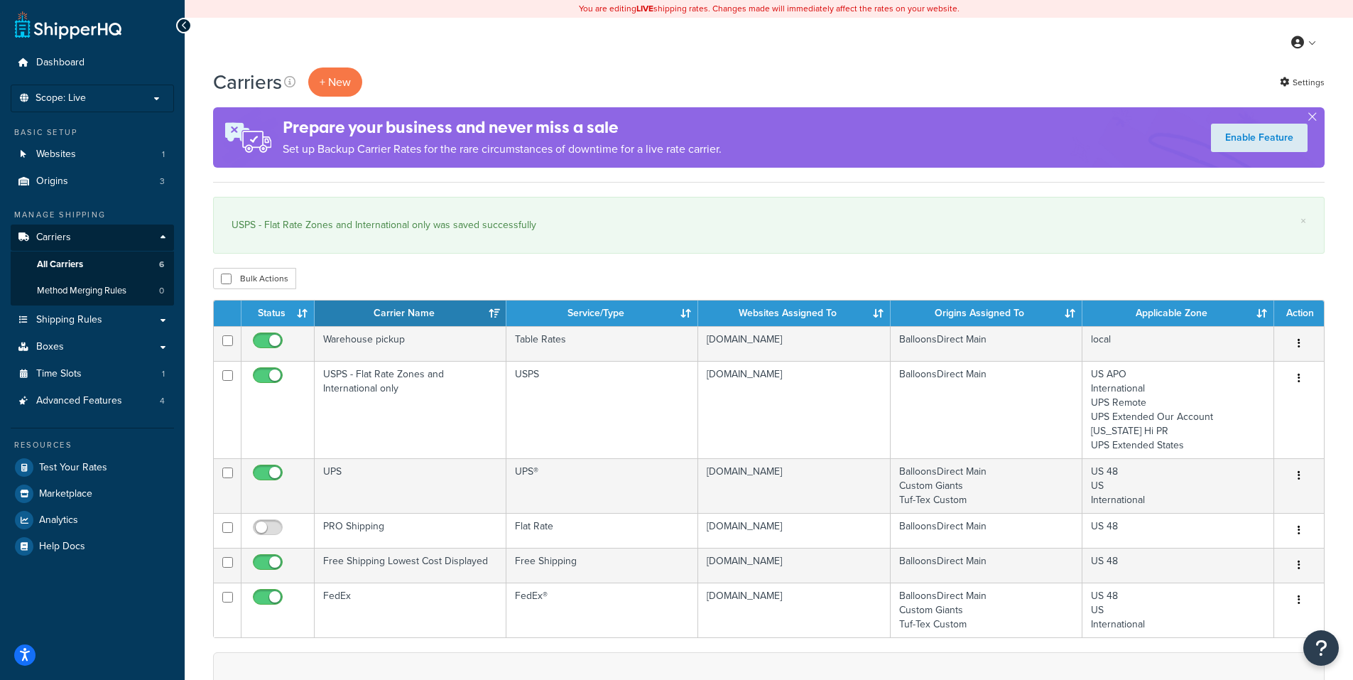
click at [1020, 219] on div "USPS - Flat Rate Zones and International only was saved successfully" at bounding box center [769, 225] width 1074 height 20
click at [944, 224] on div "USPS - Flat Rate Zones and International only was saved successfully" at bounding box center [769, 225] width 1074 height 20
click at [896, 68] on div "Carriers + New Settings" at bounding box center [768, 81] width 1111 height 29
